Goal: Complete application form

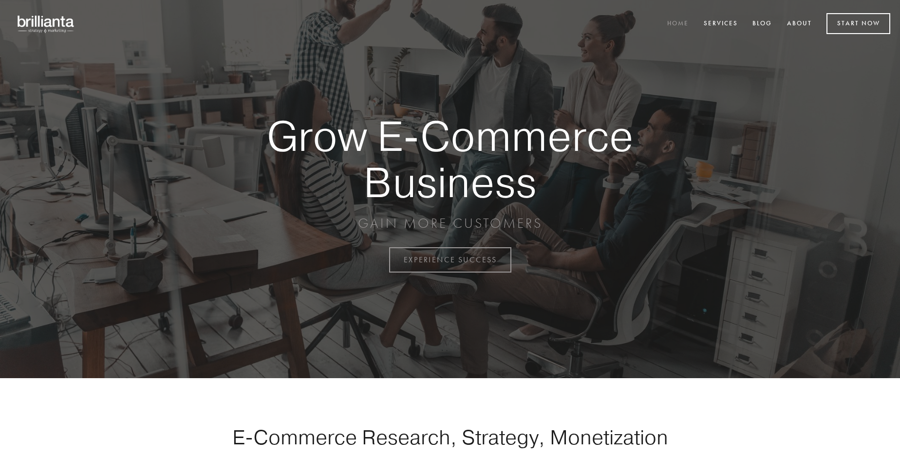
scroll to position [2553, 0]
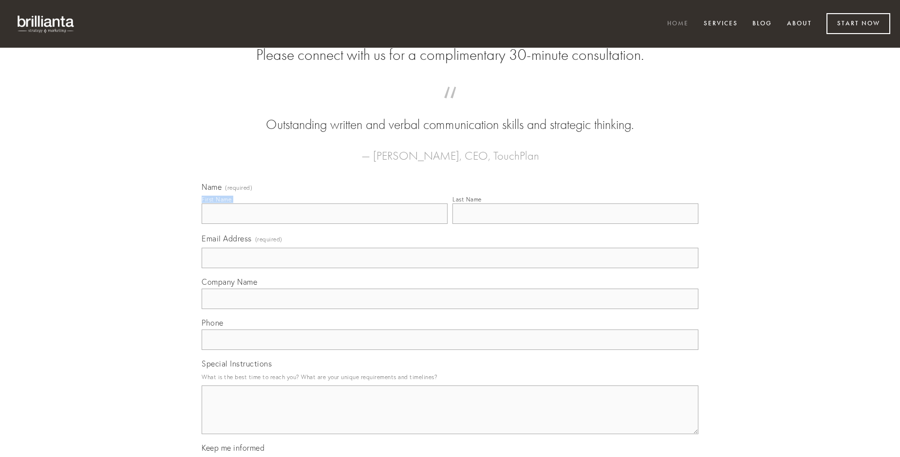
type input "[PERSON_NAME]"
click at [575, 224] on input "Last Name" at bounding box center [575, 214] width 246 height 20
type input "[PERSON_NAME]"
click at [450, 268] on input "Email Address (required)" at bounding box center [450, 258] width 497 height 20
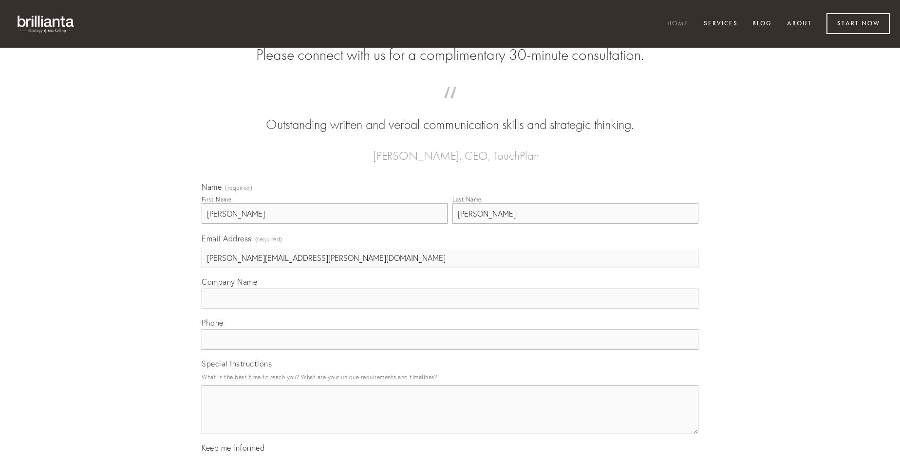
type input "[PERSON_NAME][EMAIL_ADDRESS][PERSON_NAME][DOMAIN_NAME]"
click at [450, 309] on input "Company Name" at bounding box center [450, 299] width 497 height 20
type input "bos"
click at [450, 350] on input "text" at bounding box center [450, 340] width 497 height 20
click at [450, 419] on textarea "Special Instructions" at bounding box center [450, 410] width 497 height 49
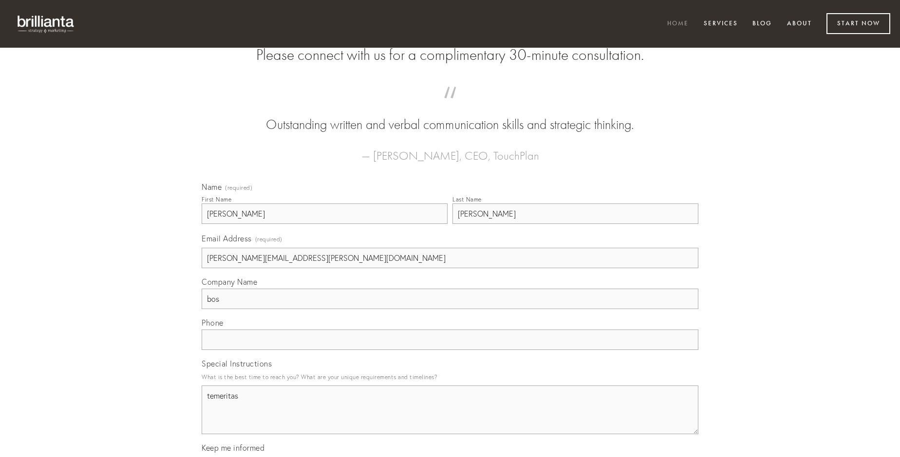
type textarea "temeritas"
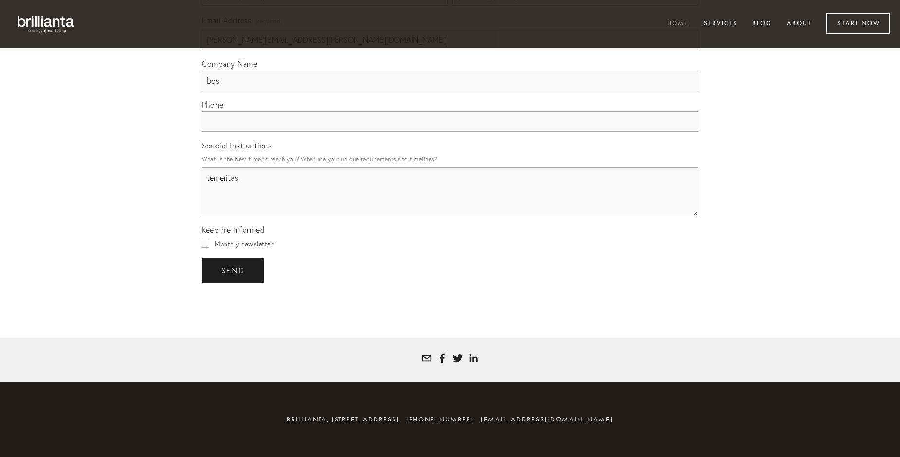
click at [234, 270] on span "send" at bounding box center [233, 270] width 24 height 9
